Goal: Complete application form

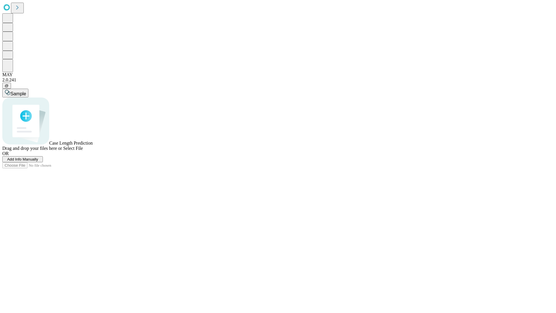
click at [38, 161] on span "Add Info Manually" at bounding box center [22, 159] width 31 height 4
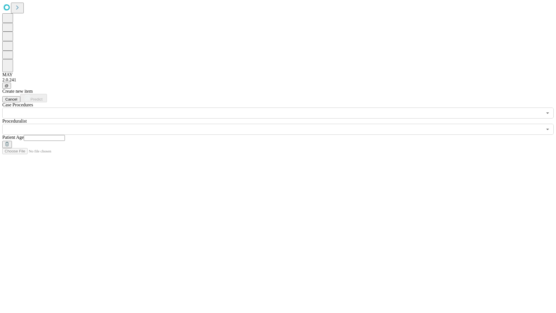
click at [65, 135] on input "text" at bounding box center [44, 138] width 41 height 6
type input "**"
click at [282, 124] on input "text" at bounding box center [272, 129] width 540 height 11
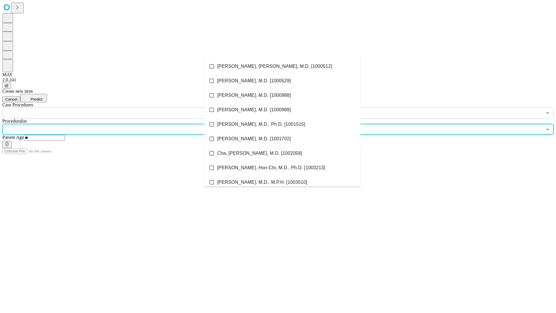
click at [282, 66] on li "[PERSON_NAME], [PERSON_NAME], M.D. [1000512]" at bounding box center [282, 66] width 156 height 14
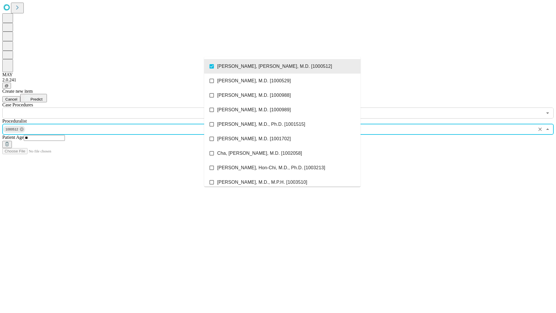
click at [122, 107] on input "text" at bounding box center [272, 112] width 540 height 11
